Goal: Task Accomplishment & Management: Use online tool/utility

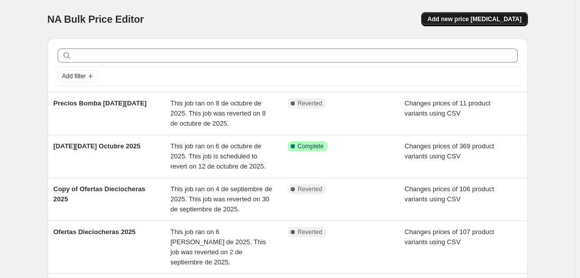
click at [472, 19] on span "Add new price change job" at bounding box center [474, 19] width 94 height 8
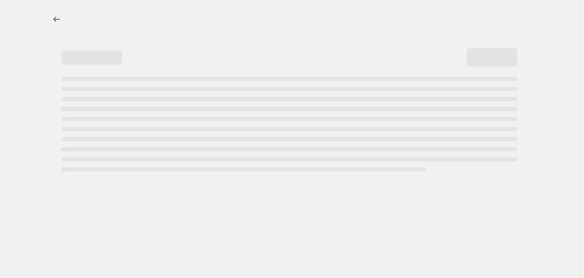
select select "percentage"
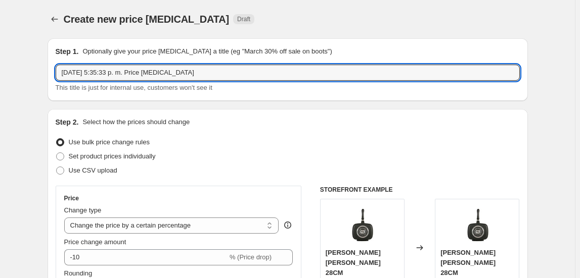
drag, startPoint x: 205, startPoint y: 76, endPoint x: 31, endPoint y: 82, distance: 174.0
click at [180, 67] on input "Precios Bomba Cyber Monday" at bounding box center [288, 73] width 464 height 16
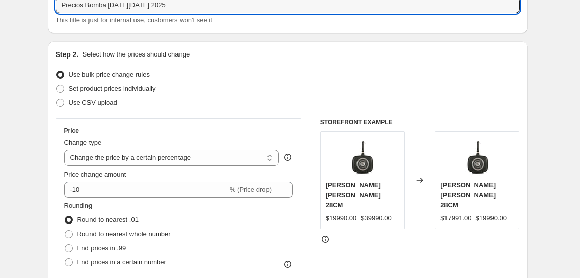
scroll to position [45, 0]
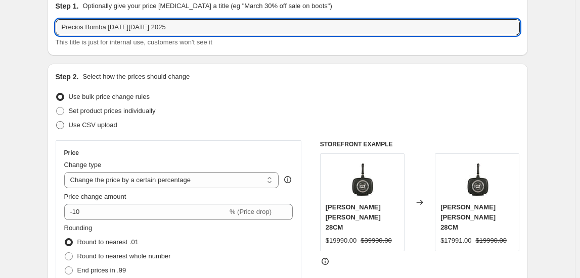
type input "Precios Bomba Cyber Monday 2025"
click at [102, 123] on span "Use CSV upload" at bounding box center [93, 125] width 49 height 8
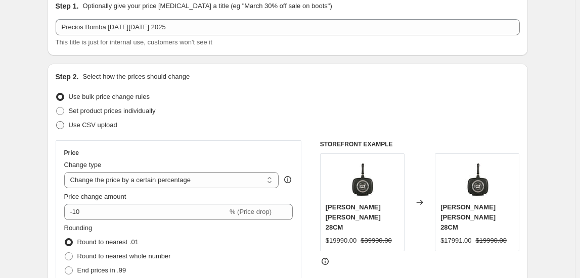
click at [96, 127] on span "Use CSV upload" at bounding box center [93, 125] width 49 height 8
click at [57, 122] on input "Use CSV upload" at bounding box center [56, 121] width 1 height 1
radio input "true"
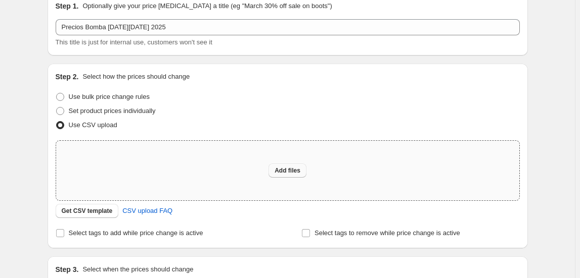
click at [289, 170] on span "Add files" at bounding box center [287, 171] width 26 height 8
type input "C:\fakepath\Bomba cyber monday 2025 - csv_template_user_20698 (18).csv"
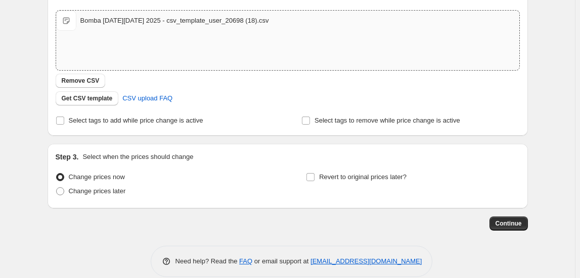
scroll to position [190, 0]
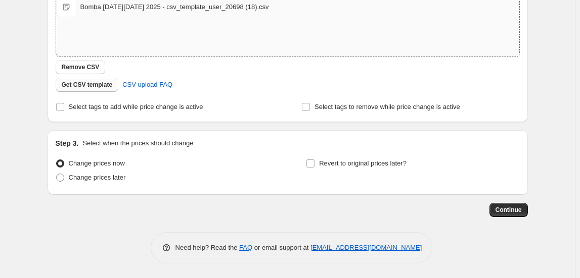
click at [77, 83] on span "Get CSV template" at bounding box center [87, 85] width 51 height 8
drag, startPoint x: 111, startPoint y: 104, endPoint x: 118, endPoint y: 104, distance: 7.1
click at [112, 103] on span "Select tags to add while price change is active" at bounding box center [136, 107] width 134 height 8
click at [64, 103] on input "Select tags to add while price change is active" at bounding box center [60, 107] width 8 height 8
checkbox input "true"
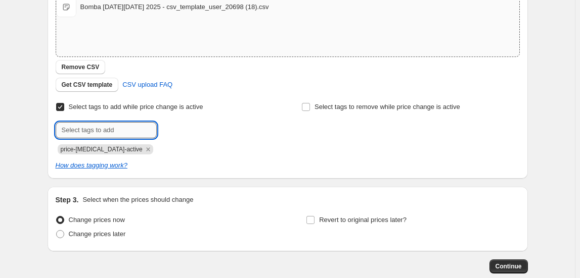
click at [87, 128] on input "text" at bounding box center [106, 130] width 101 height 16
type input "bombacybermonday"
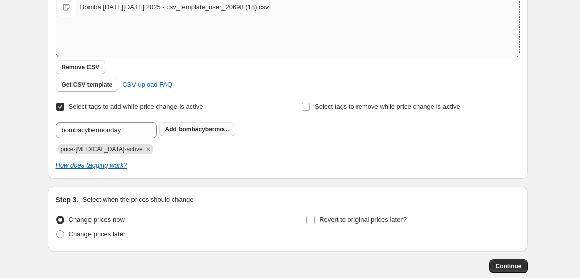
click at [192, 131] on span "bombacybermo..." at bounding box center [203, 129] width 50 height 7
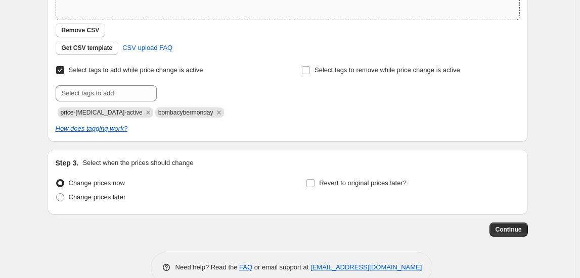
scroll to position [246, 0]
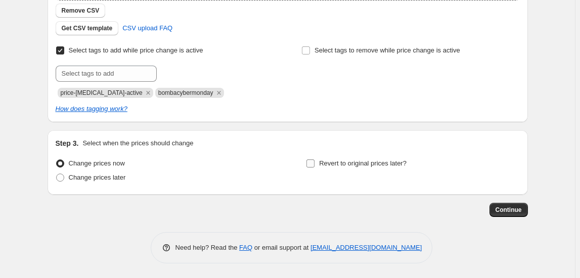
click at [368, 163] on span "Revert to original prices later?" at bounding box center [362, 164] width 87 height 8
click at [314, 163] on input "Revert to original prices later?" at bounding box center [310, 164] width 8 height 8
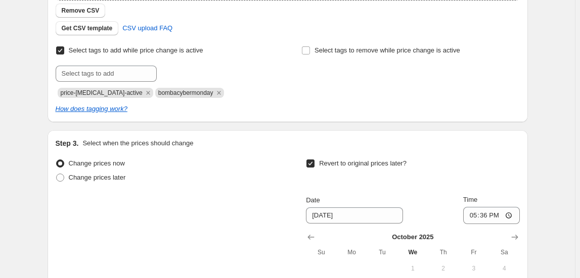
click at [369, 163] on span "Revert to original prices later?" at bounding box center [362, 164] width 87 height 8
click at [314, 163] on input "Revert to original prices later?" at bounding box center [310, 164] width 8 height 8
checkbox input "false"
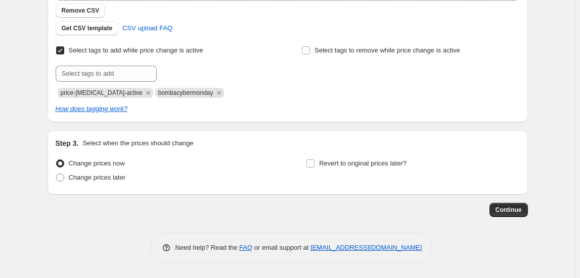
click at [133, 213] on div "Continue" at bounding box center [288, 210] width 480 height 14
click at [232, 200] on div "Step 1. Optionally give your price change job a title (eg "March 30% off sale o…" at bounding box center [283, 0] width 488 height 433
click at [101, 178] on span "Change prices later" at bounding box center [97, 178] width 57 height 8
click at [57, 174] on input "Change prices later" at bounding box center [56, 174] width 1 height 1
radio input "true"
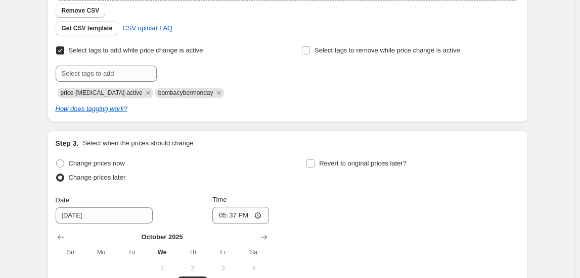
scroll to position [338, 0]
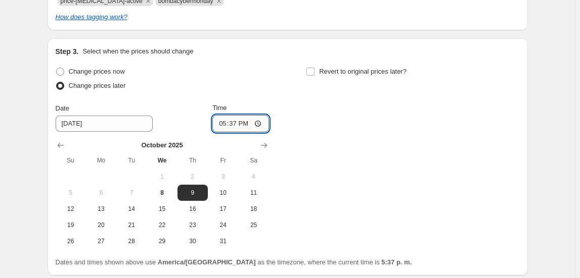
click at [240, 123] on input "17:37" at bounding box center [240, 123] width 57 height 17
type input "18:00"
click at [409, 111] on div "Change prices now Change prices later Date 10/9/2025 Time 18:00 October 2025 Su…" at bounding box center [288, 157] width 464 height 185
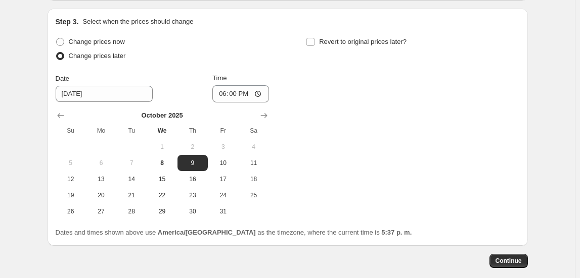
scroll to position [419, 0]
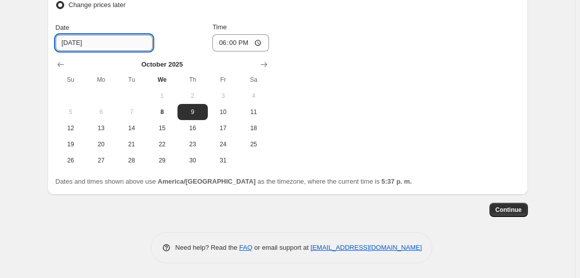
click at [133, 43] on input "10/9/2025" at bounding box center [104, 43] width 97 height 16
click at [195, 107] on button "9" at bounding box center [192, 112] width 30 height 16
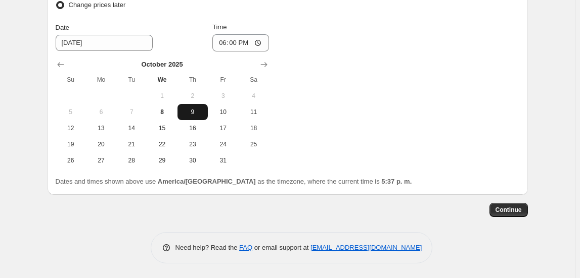
click at [199, 110] on span "9" at bounding box center [192, 112] width 22 height 8
click at [162, 110] on span "8" at bounding box center [162, 112] width 22 height 8
type input "10/8/2025"
click at [514, 208] on span "Continue" at bounding box center [508, 210] width 26 height 8
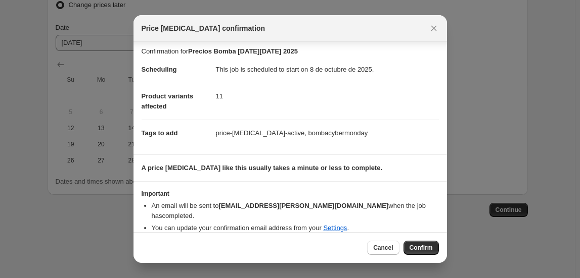
scroll to position [0, 0]
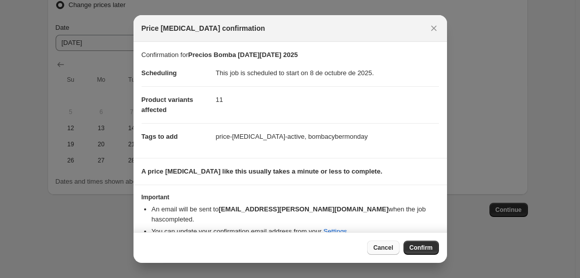
click at [388, 248] on span "Cancel" at bounding box center [383, 248] width 20 height 8
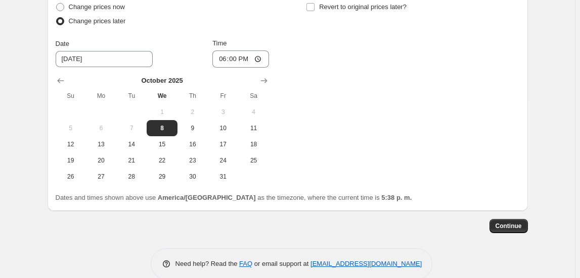
scroll to position [413, 0]
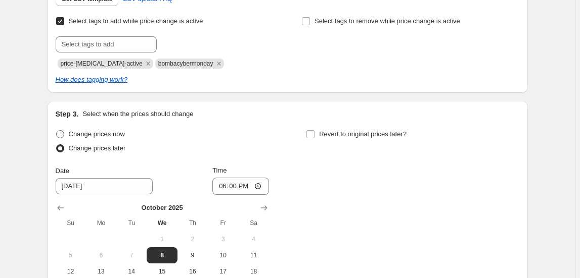
click at [90, 133] on span "Change prices now" at bounding box center [97, 134] width 56 height 8
click at [57, 131] on input "Change prices now" at bounding box center [56, 130] width 1 height 1
radio input "true"
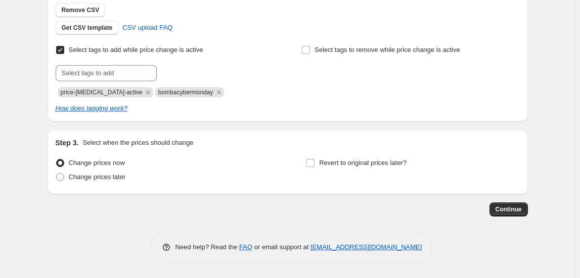
scroll to position [246, 0]
click at [515, 209] on span "Continue" at bounding box center [508, 210] width 26 height 8
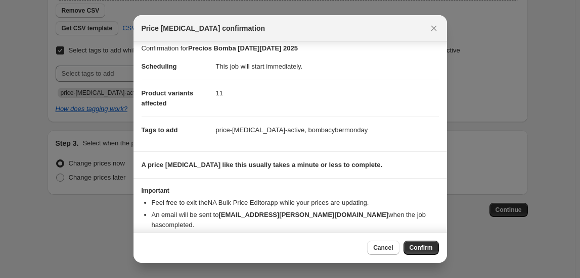
scroll to position [16, 0]
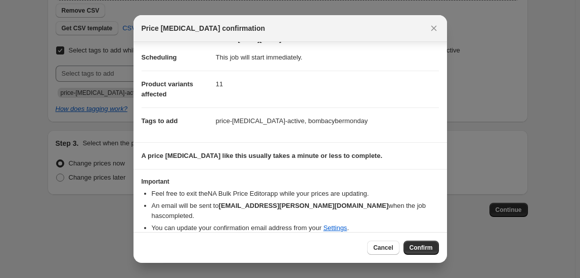
click at [417, 250] on span "Confirm" at bounding box center [420, 248] width 23 height 8
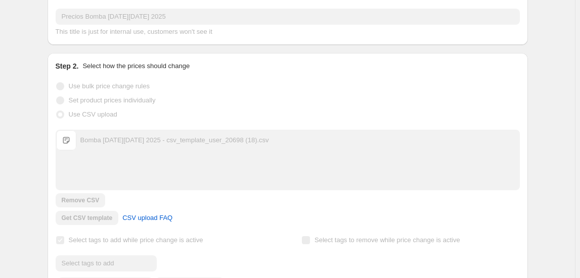
scroll to position [183, 0]
